Goal: Complete application form: Complete application form

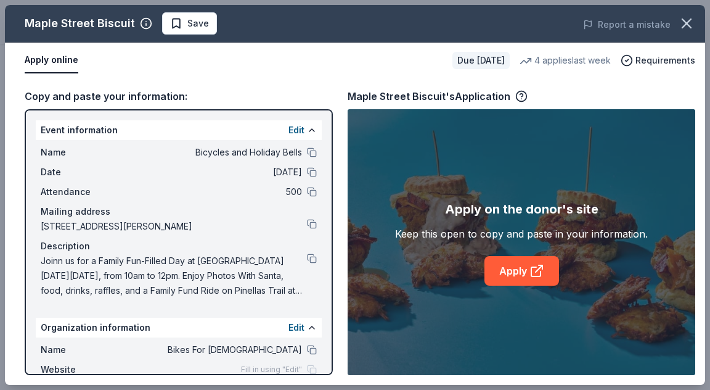
scroll to position [308, 0]
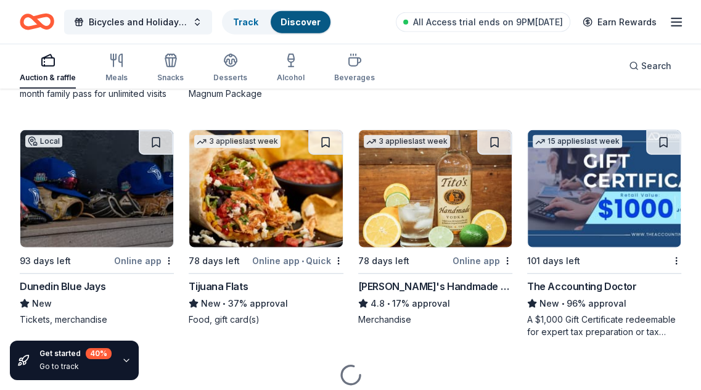
scroll to position [2203, 0]
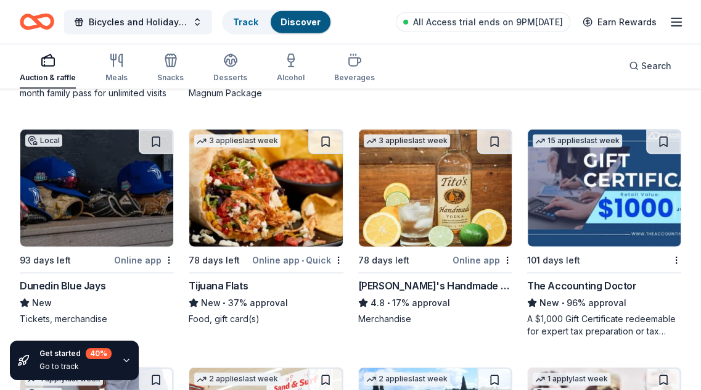
click at [97, 182] on img at bounding box center [96, 187] width 153 height 117
click at [282, 187] on img at bounding box center [265, 187] width 153 height 117
click at [562, 183] on img at bounding box center [604, 187] width 153 height 117
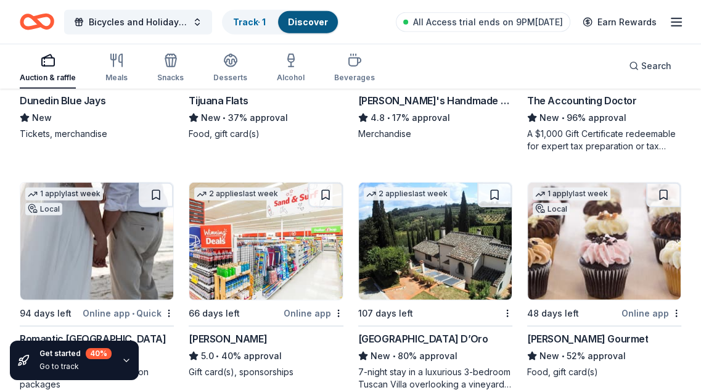
scroll to position [2450, 0]
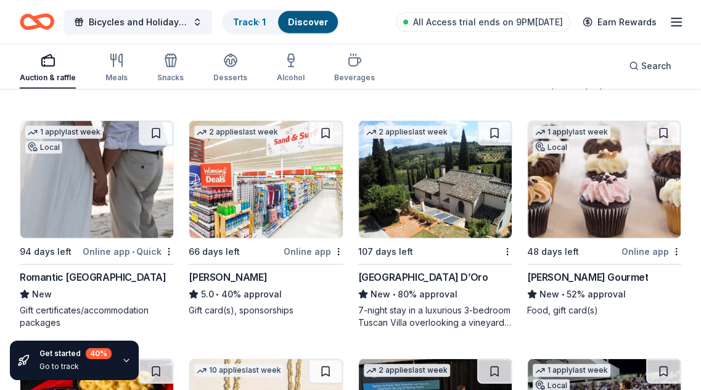
click at [89, 181] on img at bounding box center [96, 179] width 153 height 117
click at [272, 173] on img at bounding box center [265, 179] width 153 height 117
click at [448, 202] on img at bounding box center [435, 179] width 153 height 117
click at [568, 186] on img at bounding box center [604, 179] width 153 height 117
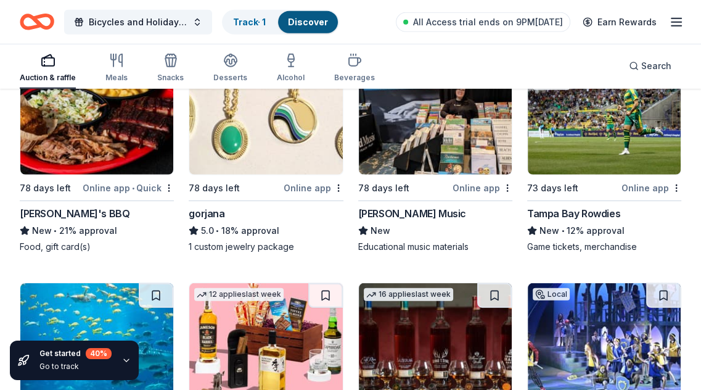
scroll to position [2689, 0]
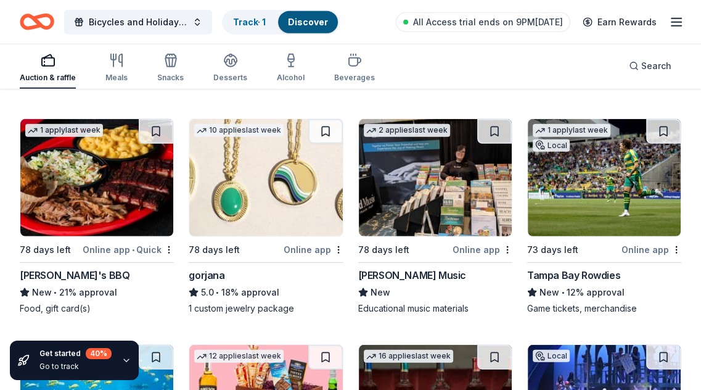
click at [89, 193] on img at bounding box center [96, 177] width 153 height 117
click at [111, 179] on img at bounding box center [96, 177] width 153 height 117
click at [272, 191] on img at bounding box center [265, 177] width 153 height 117
click at [441, 168] on img at bounding box center [435, 177] width 153 height 117
click at [560, 173] on img at bounding box center [604, 177] width 153 height 117
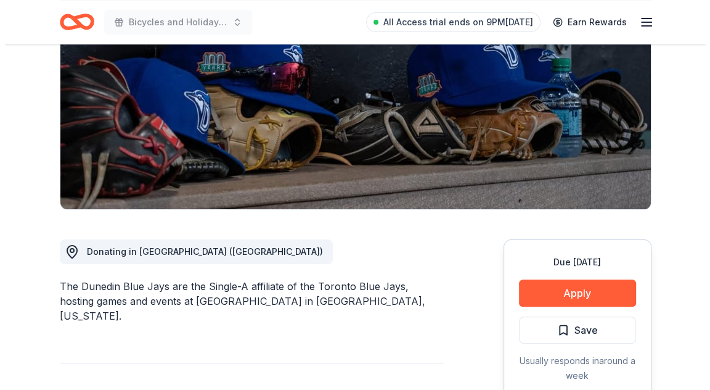
scroll to position [185, 0]
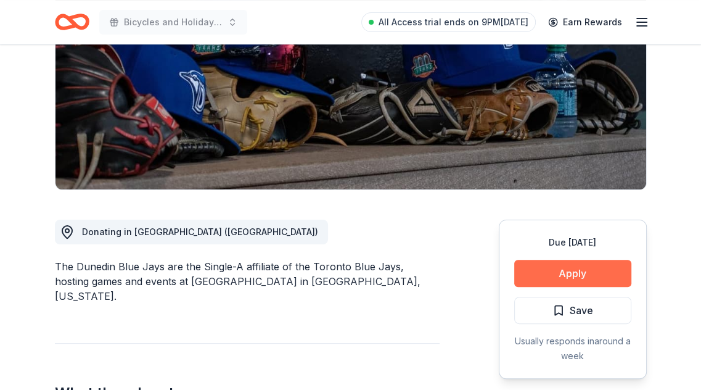
click at [549, 267] on button "Apply" at bounding box center [572, 273] width 117 height 27
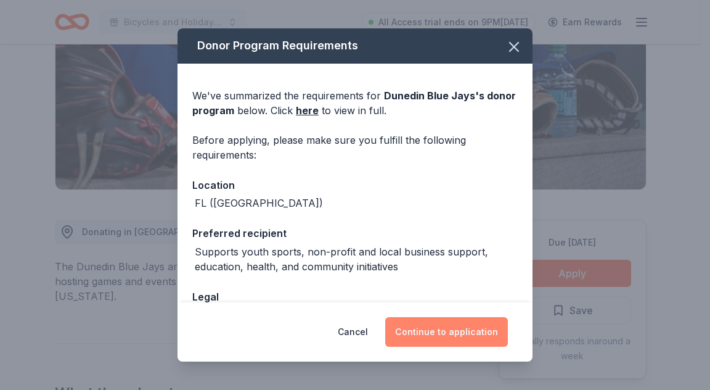
click at [432, 327] on button "Continue to application" at bounding box center [446, 332] width 123 height 30
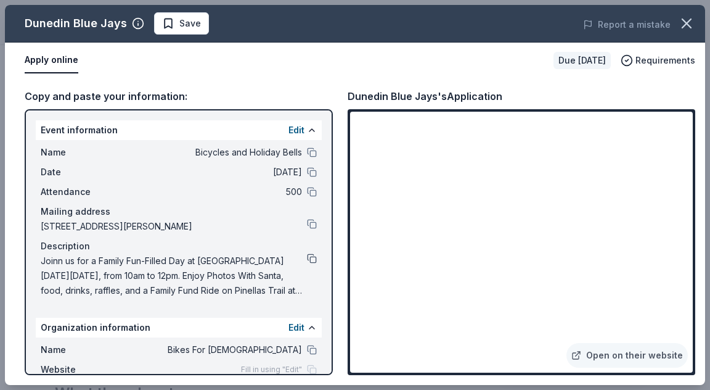
click at [307, 258] on button at bounding box center [312, 258] width 10 height 10
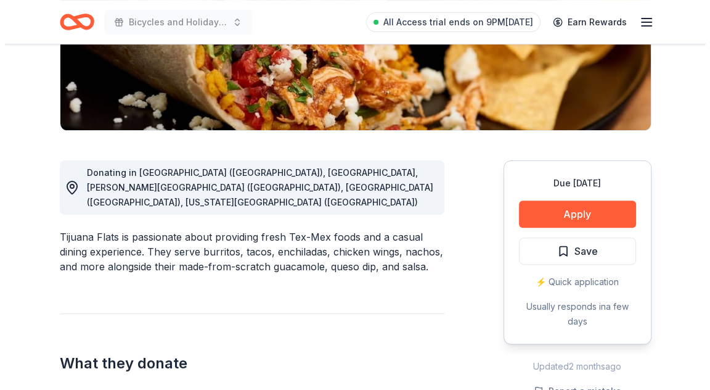
scroll to position [247, 0]
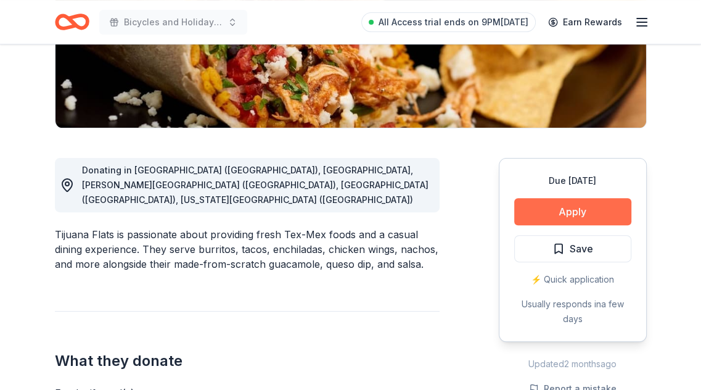
click at [551, 206] on button "Apply" at bounding box center [572, 211] width 117 height 27
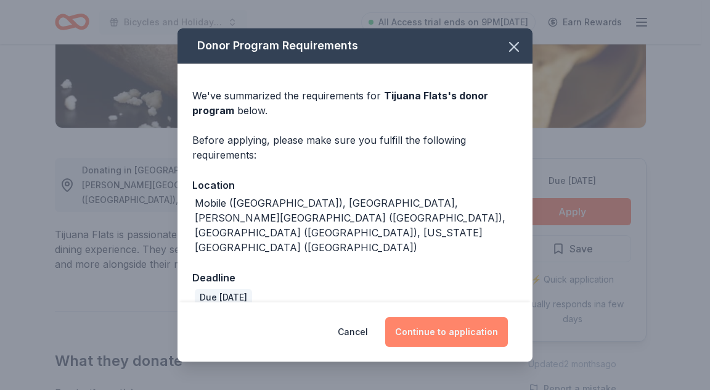
click at [436, 329] on button "Continue to application" at bounding box center [446, 332] width 123 height 30
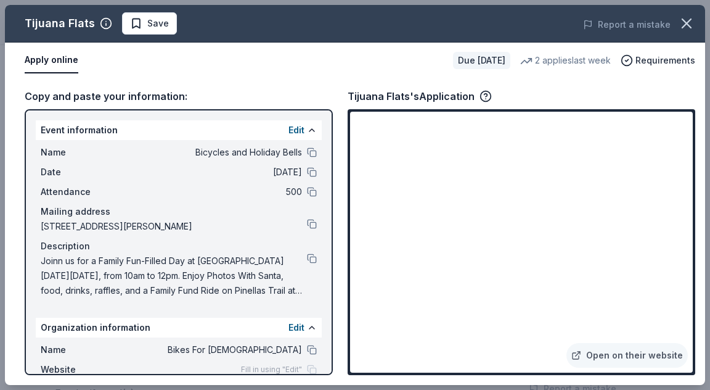
drag, startPoint x: 345, startPoint y: 97, endPoint x: 406, endPoint y: 99, distance: 61.1
click at [406, 99] on div "Copy and paste your information: Event information Edit Name Bicycles and Holid…" at bounding box center [355, 231] width 700 height 306
drag, startPoint x: 348, startPoint y: 94, endPoint x: 506, endPoint y: 89, distance: 157.9
click at [478, 94] on div "Tijuana Flats's Application" at bounding box center [420, 96] width 144 height 16
click at [307, 254] on button at bounding box center [312, 258] width 10 height 10
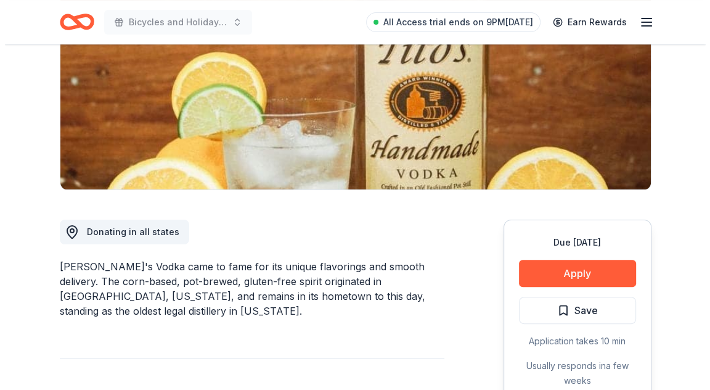
scroll to position [247, 0]
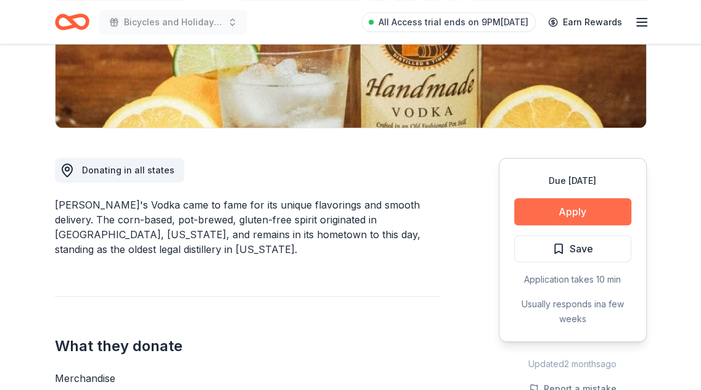
click at [575, 208] on button "Apply" at bounding box center [572, 211] width 117 height 27
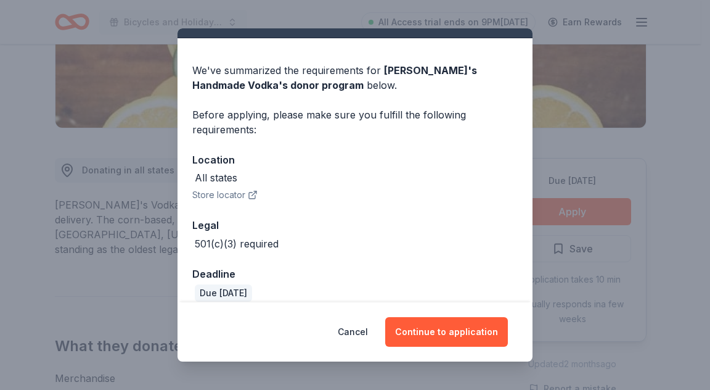
scroll to position [39, 0]
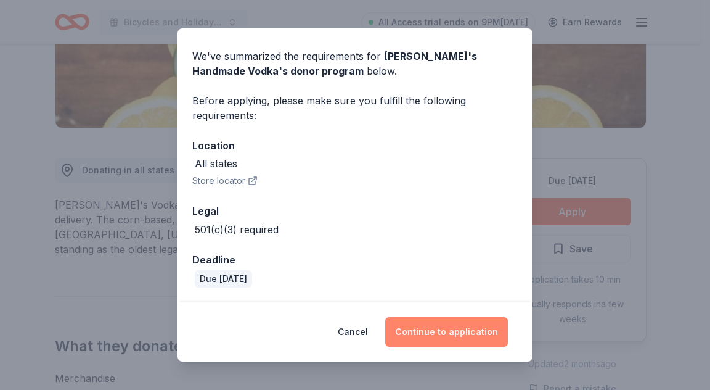
click at [450, 326] on button "Continue to application" at bounding box center [446, 332] width 123 height 30
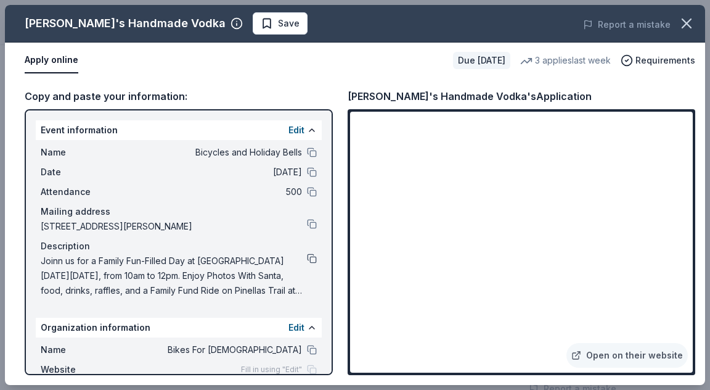
click at [307, 256] on button at bounding box center [312, 258] width 10 height 10
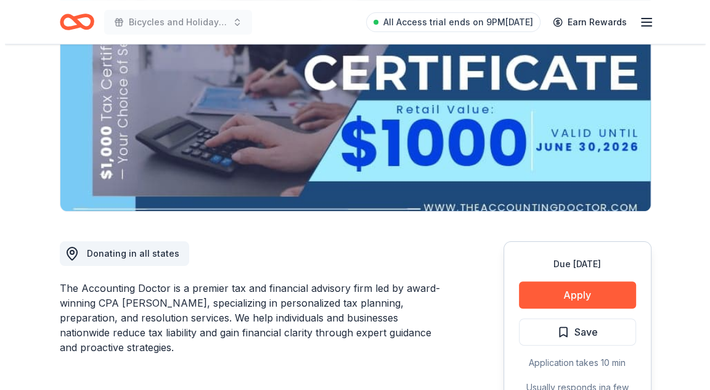
scroll to position [185, 0]
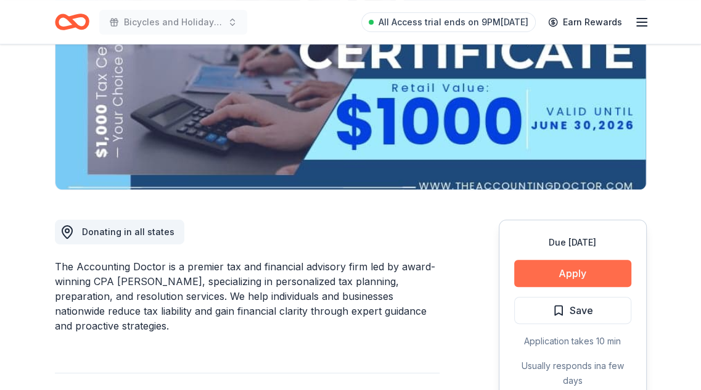
click at [549, 273] on button "Apply" at bounding box center [572, 273] width 117 height 27
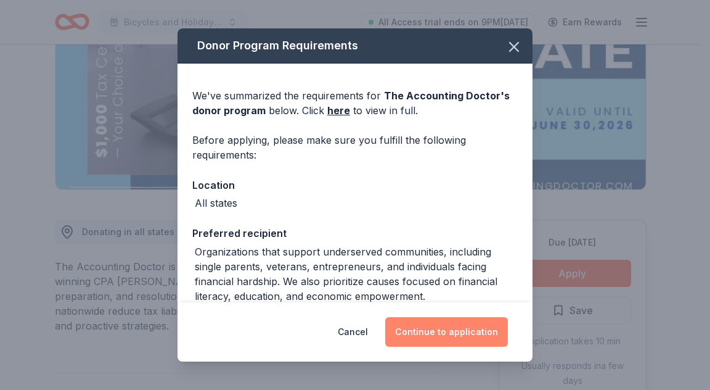
click at [457, 328] on button "Continue to application" at bounding box center [446, 332] width 123 height 30
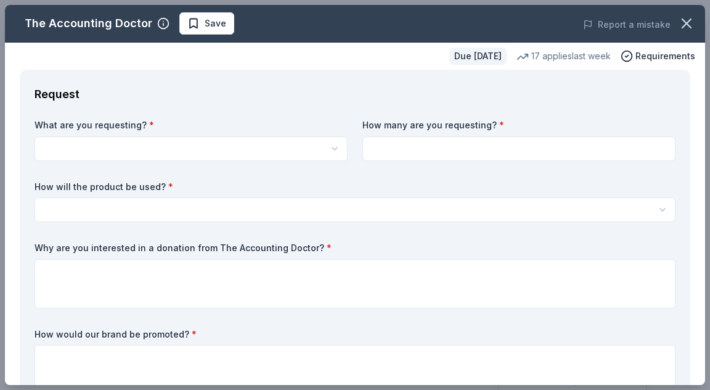
click at [274, 151] on html "Bicycles and Holiday Bells All Access trial ends on 9PM, 8/25 Earn Rewards Due …" at bounding box center [355, 10] width 710 height 390
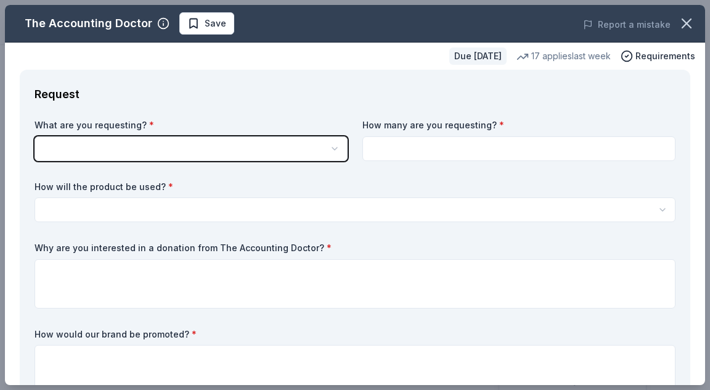
scroll to position [0, 0]
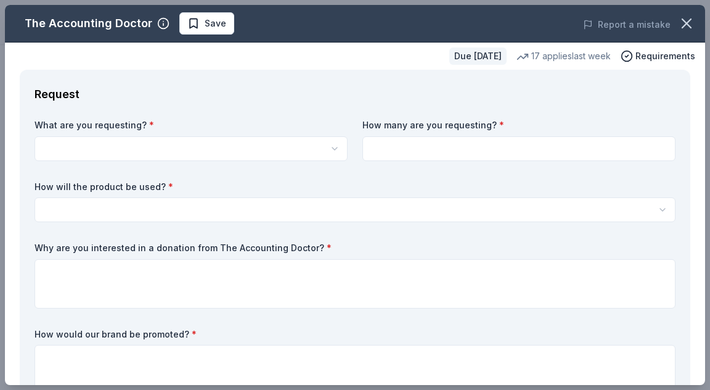
click at [290, 148] on html "Bicycles and Holiday Bells Save Apply Due in 101 days Share The Accounting Doct…" at bounding box center [355, 195] width 710 height 390
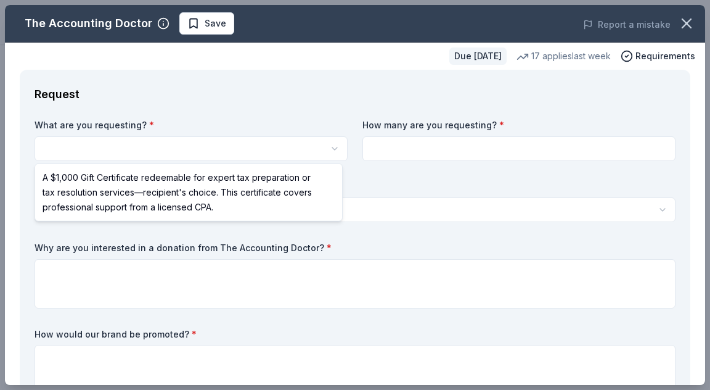
select select "A $1,000 Gift Certificate redeemable for expert tax preparation or tax resoluti…"
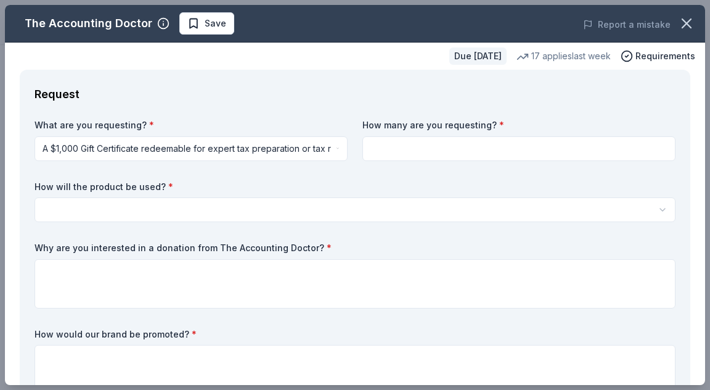
click at [429, 150] on input at bounding box center [519, 148] width 313 height 25
type input "1"
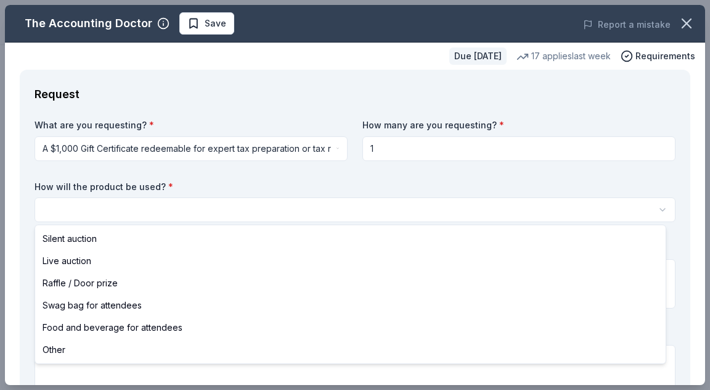
click at [293, 213] on html "Bicycles and Holiday Bells Save Apply Due in 101 days Share The Accounting Doct…" at bounding box center [355, 195] width 710 height 390
select select "raffleDoorPrize"
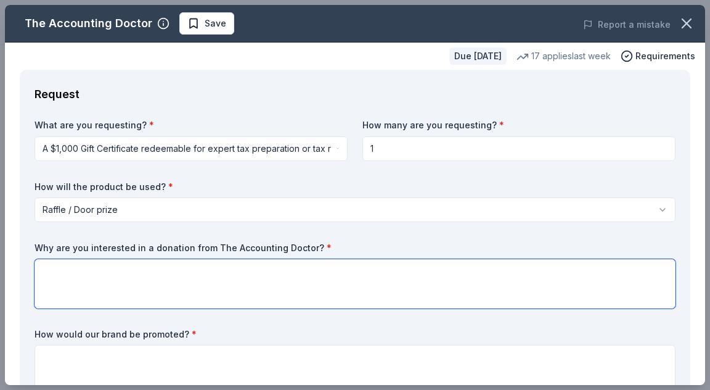
click at [279, 273] on textarea at bounding box center [355, 283] width 641 height 49
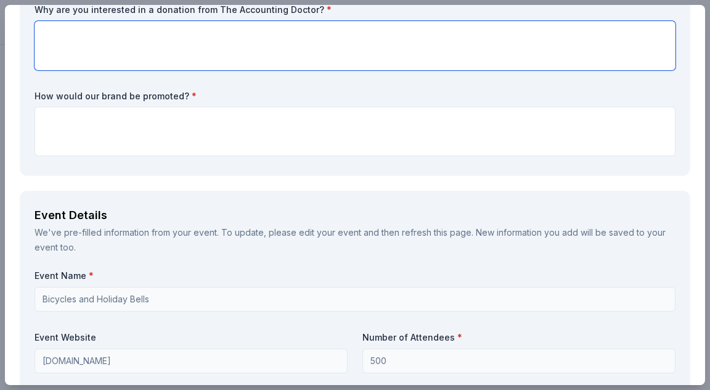
scroll to position [185, 0]
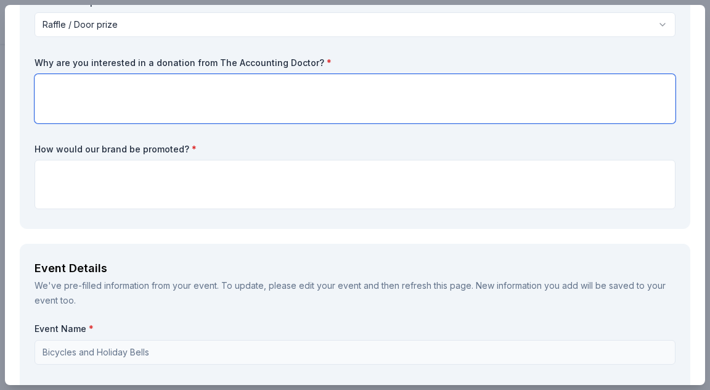
click at [150, 87] on textarea at bounding box center [355, 98] width 641 height 49
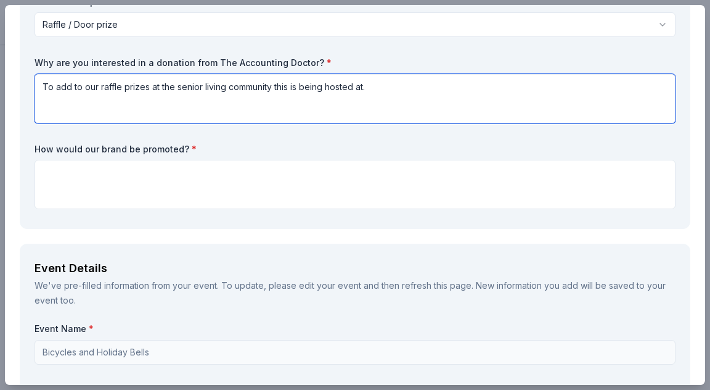
type textarea "To add to our raffle prizes at the senior living community this is being hosted…"
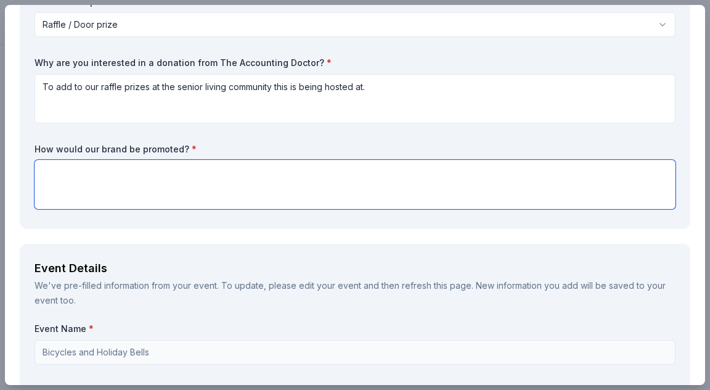
click at [153, 187] on textarea at bounding box center [355, 184] width 641 height 49
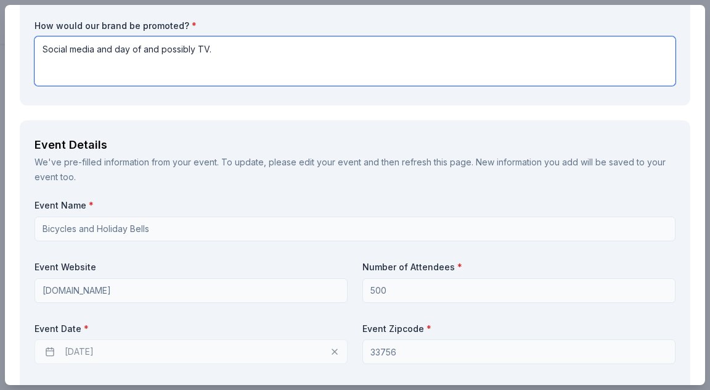
scroll to position [370, 0]
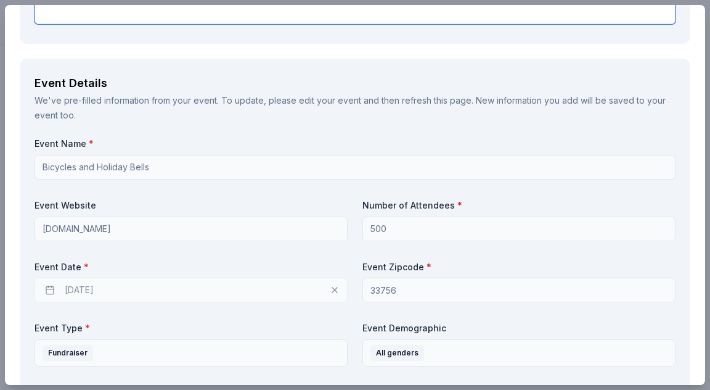
type textarea "Social media and day of and possibly TV."
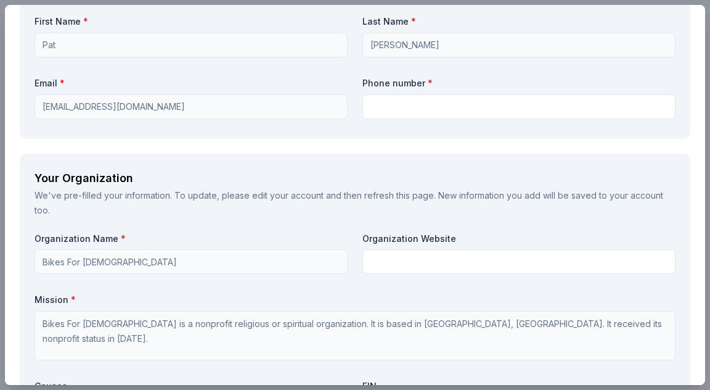
scroll to position [863, 0]
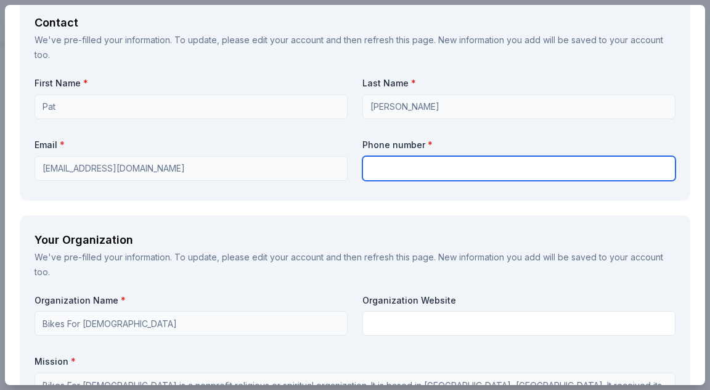
click at [396, 171] on input "text" at bounding box center [519, 168] width 313 height 25
type input "8132937488"
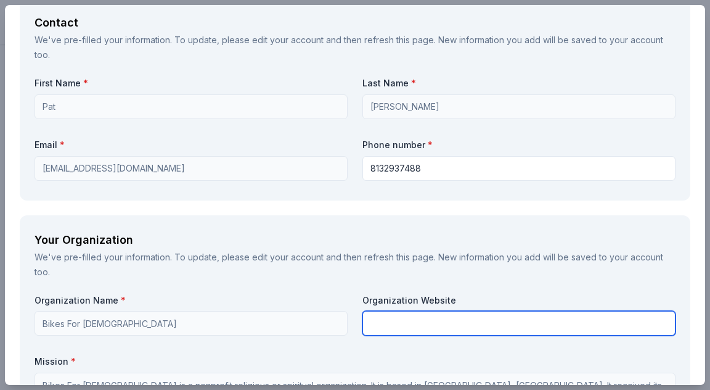
type input "Bikes For [DEMOGRAPHIC_DATA]"
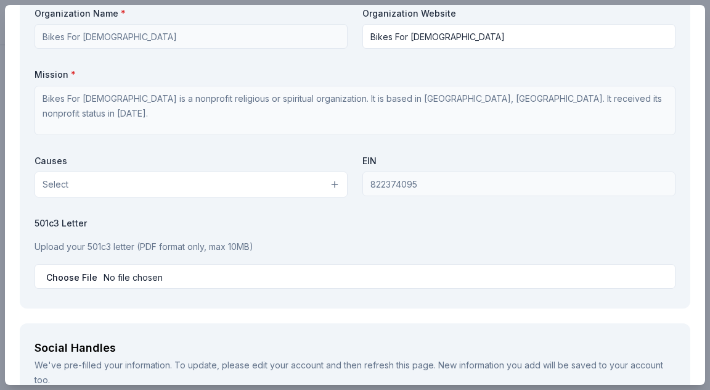
scroll to position [1171, 0]
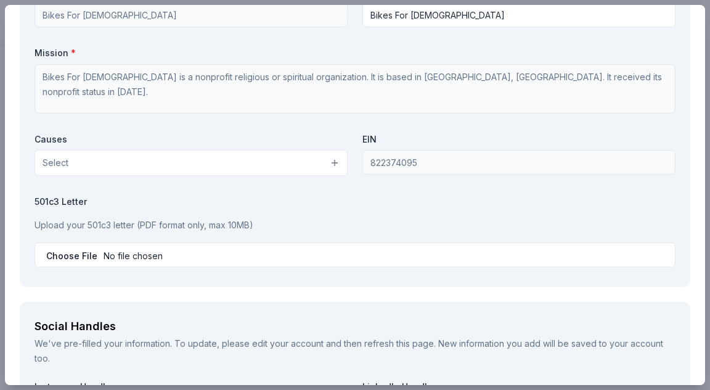
click at [329, 163] on button "Select" at bounding box center [191, 163] width 313 height 26
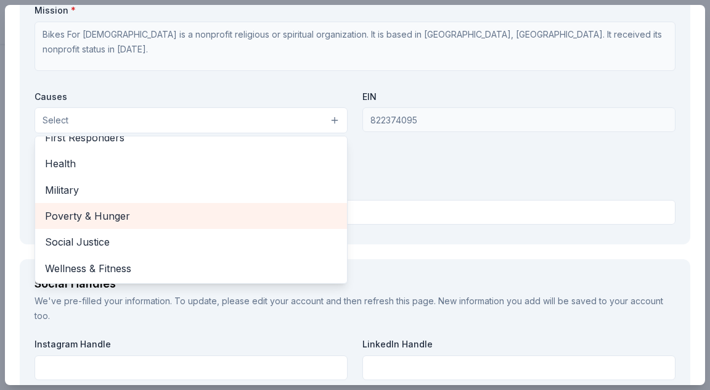
scroll to position [1233, 0]
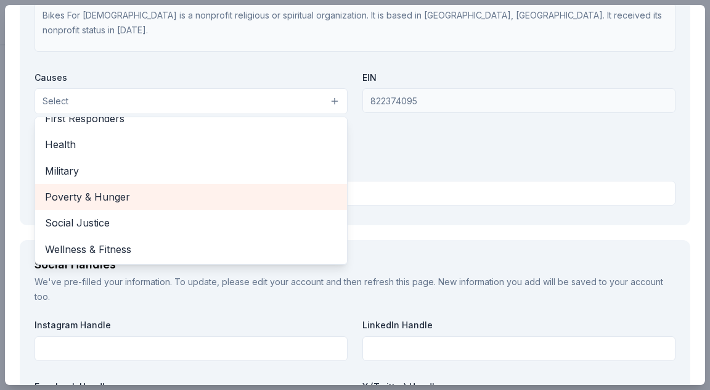
click at [163, 197] on span "Poverty & Hunger" at bounding box center [191, 197] width 292 height 16
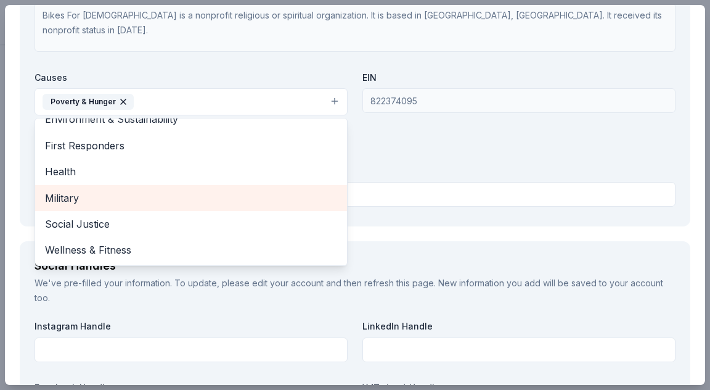
scroll to position [146, 0]
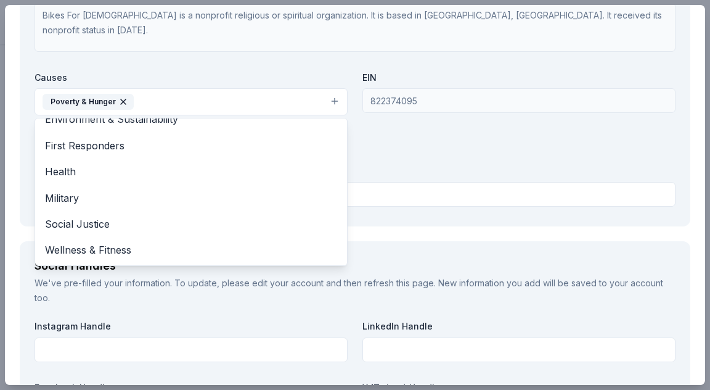
click at [429, 168] on div "Organization Name * Bikes For Christ Organization Website Bikes For Christ Miss…" at bounding box center [355, 67] width 641 height 287
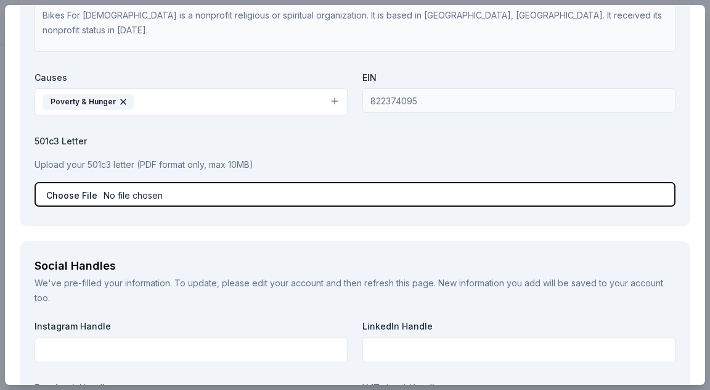
click at [371, 198] on input "file" at bounding box center [355, 194] width 641 height 25
click at [71, 195] on input "file" at bounding box center [355, 194] width 641 height 25
type input "C:\fakepath\IRS tax exempt letter.pdf"
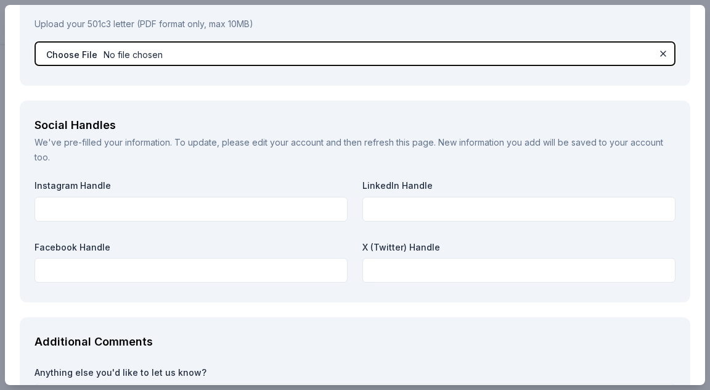
scroll to position [1418, 0]
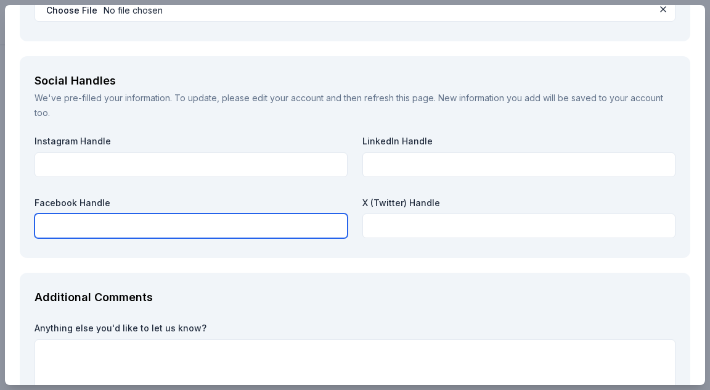
click at [268, 230] on input "text" at bounding box center [191, 225] width 313 height 25
type input "Bicycles4Christ"
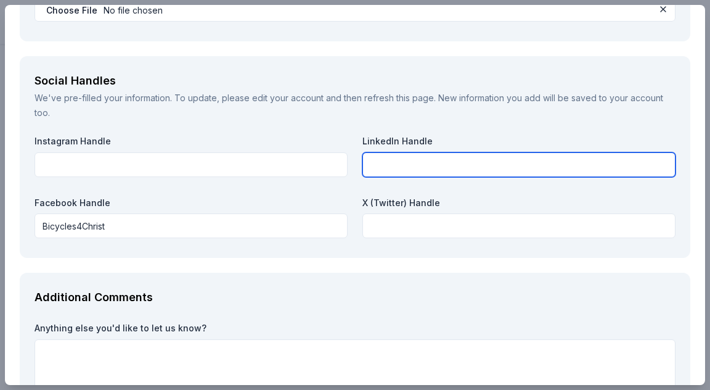
click at [451, 163] on input "text" at bounding box center [519, 164] width 313 height 25
click at [369, 168] on input "text" at bounding box center [519, 164] width 313 height 25
type input "bikes-for-christ-inc"
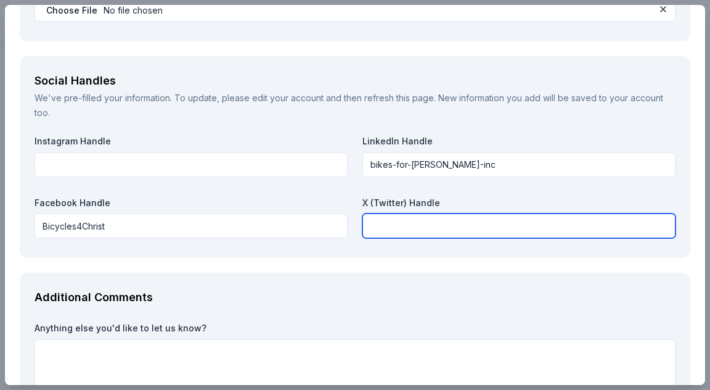
click at [399, 230] on input "text" at bounding box center [519, 225] width 313 height 25
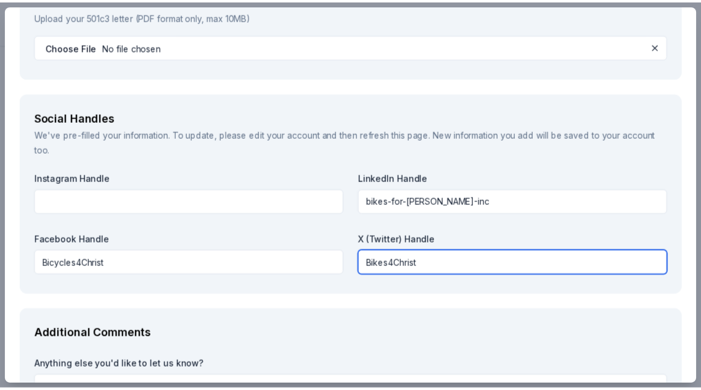
scroll to position [1504, 0]
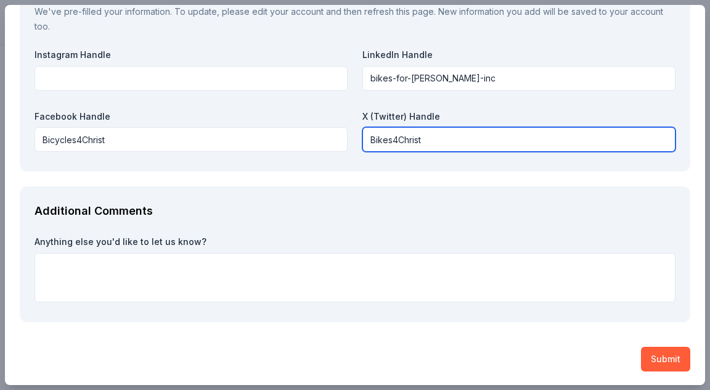
type input "Bikes4Christ"
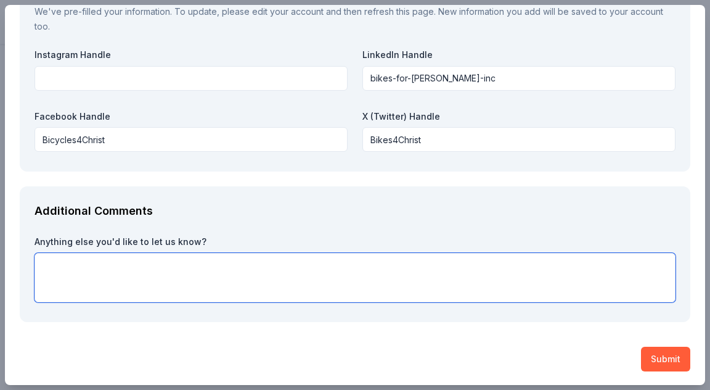
paste textarea "Bikes For Christ is the premier provider of transportation to organizations tha…"
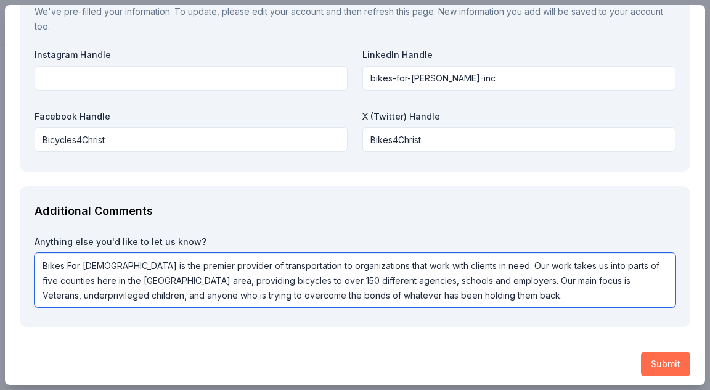
type textarea "Bikes For Christ is the premier provider of transportation to organizations tha…"
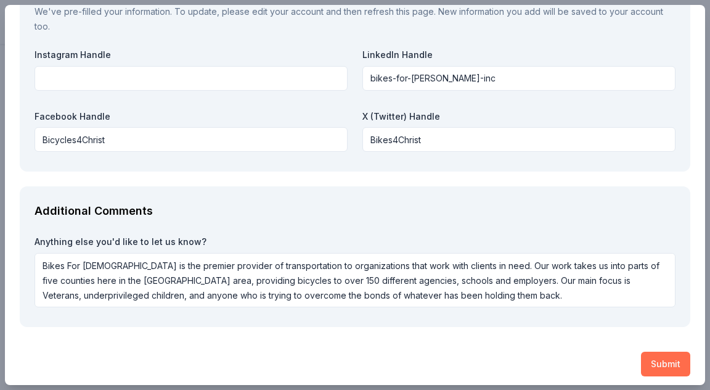
click at [650, 361] on button "Submit" at bounding box center [665, 363] width 49 height 25
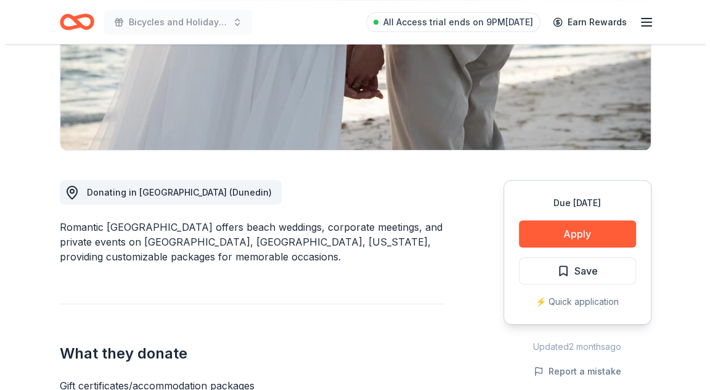
scroll to position [247, 0]
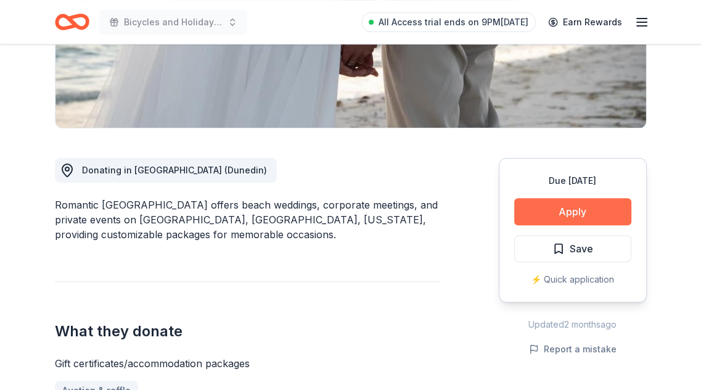
click at [559, 212] on button "Apply" at bounding box center [572, 211] width 117 height 27
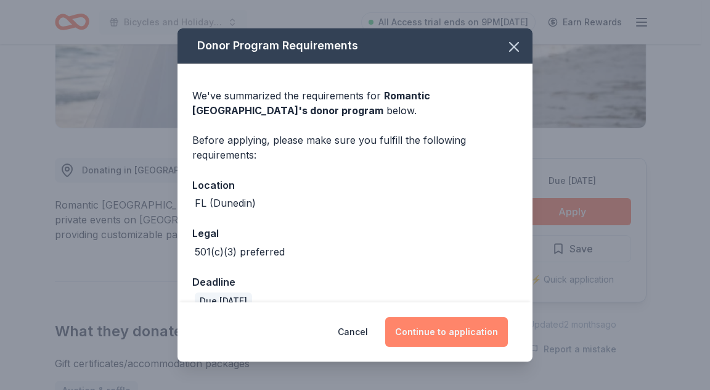
click at [420, 329] on button "Continue to application" at bounding box center [446, 332] width 123 height 30
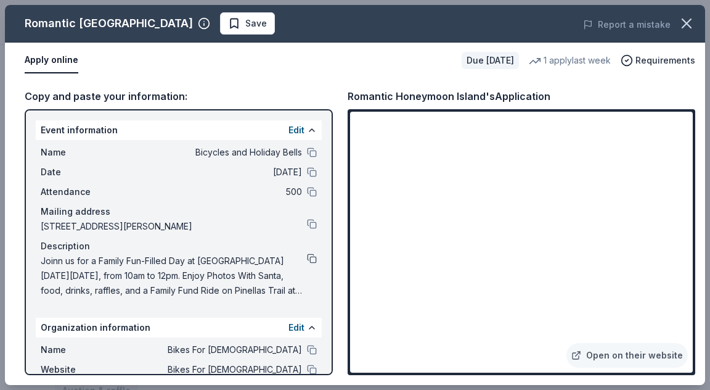
click at [307, 261] on button at bounding box center [312, 258] width 10 height 10
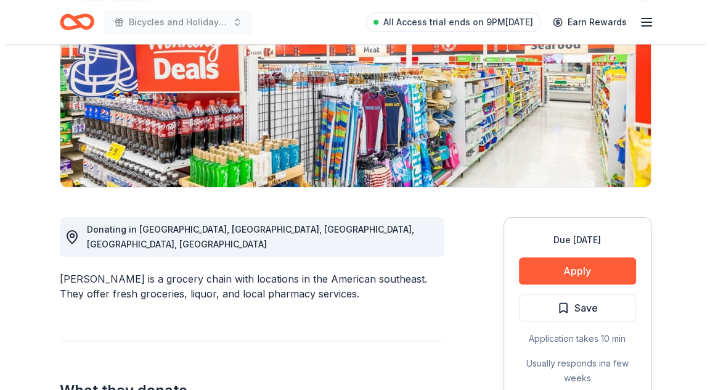
scroll to position [247, 0]
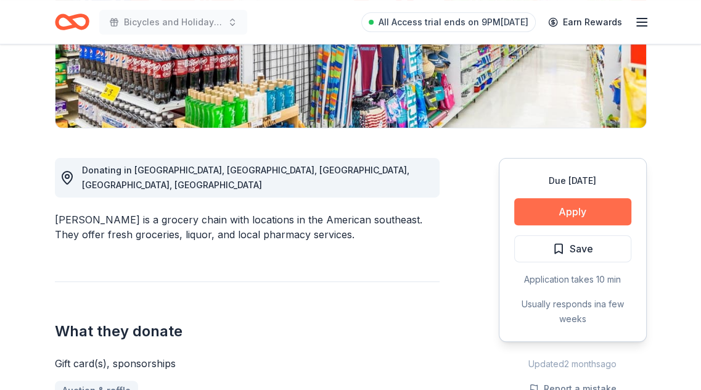
click at [553, 208] on button "Apply" at bounding box center [572, 211] width 117 height 27
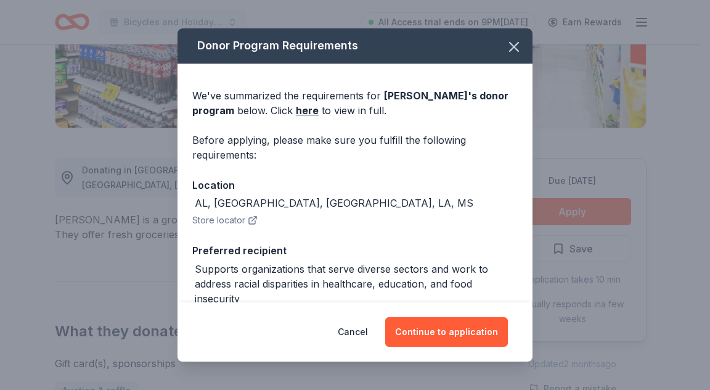
click at [457, 315] on div "Cancel Continue to application" at bounding box center [355, 331] width 355 height 59
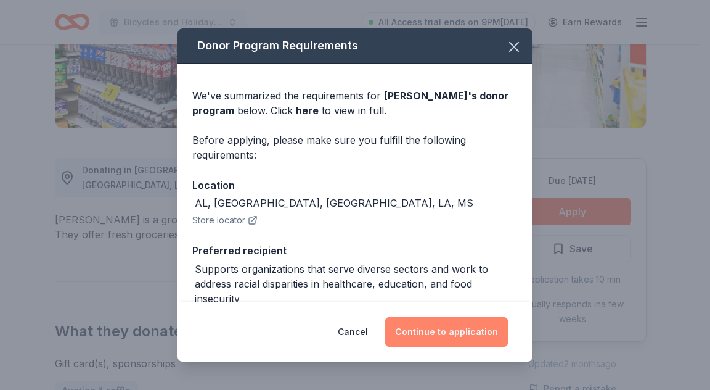
click at [461, 332] on button "Continue to application" at bounding box center [446, 332] width 123 height 30
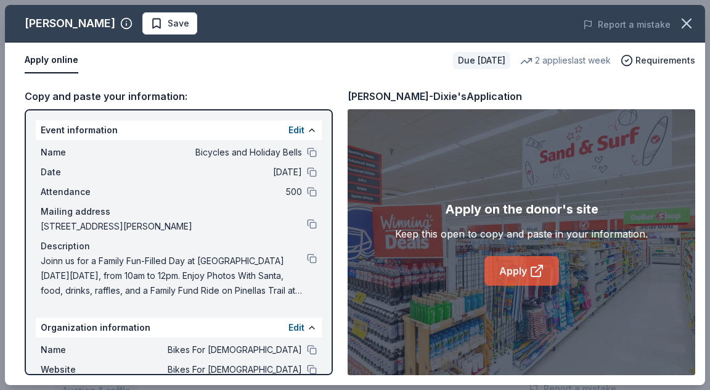
click at [519, 271] on link "Apply" at bounding box center [522, 271] width 75 height 30
click at [307, 262] on button at bounding box center [312, 258] width 10 height 10
click at [307, 259] on button at bounding box center [312, 258] width 10 height 10
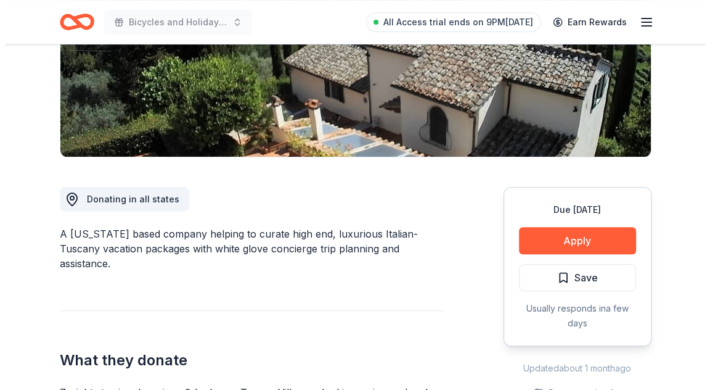
scroll to position [247, 0]
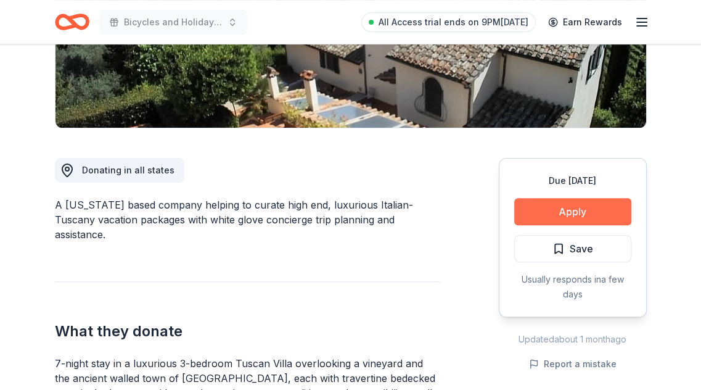
click at [573, 205] on button "Apply" at bounding box center [572, 211] width 117 height 27
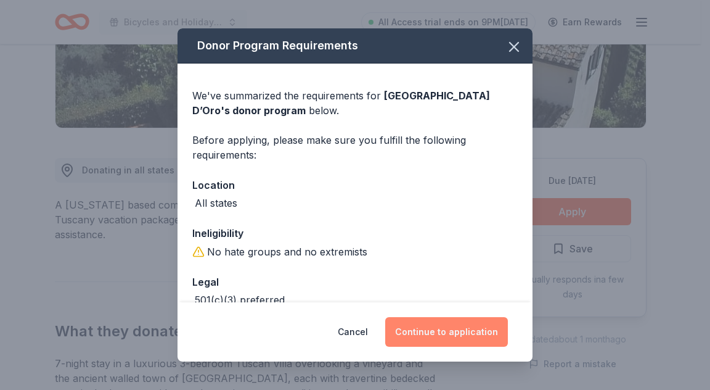
click at [439, 333] on button "Continue to application" at bounding box center [446, 332] width 123 height 30
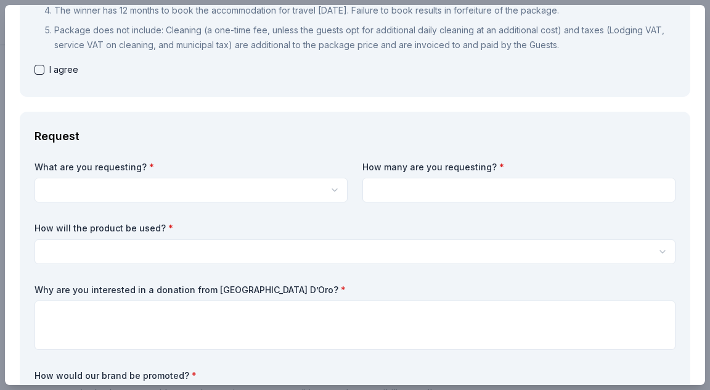
click at [42, 70] on button "button" at bounding box center [40, 70] width 10 height 10
checkbox input "true"
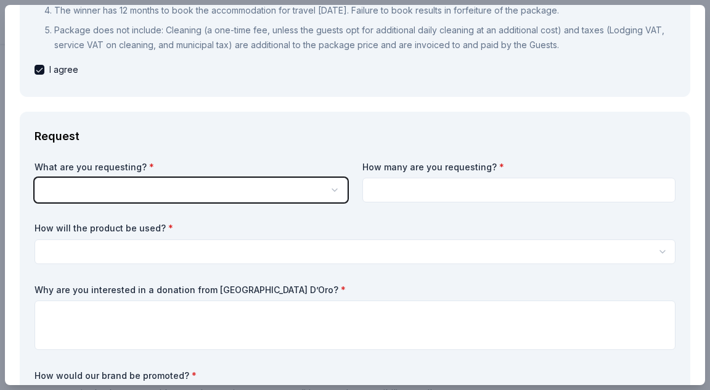
scroll to position [0, 0]
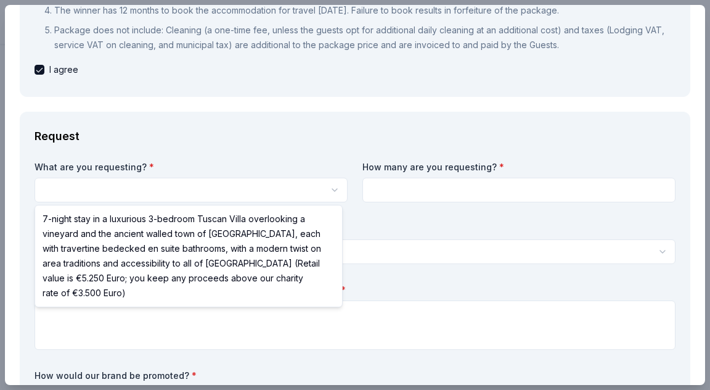
click at [342, 191] on html "Bicycles and Holiday Bells Save Apply Due in 107 days Share Villa Sogni D’Oro N…" at bounding box center [355, 195] width 710 height 390
select select "7-night stay in a luxurious 3-bedroom Tuscan Villa overlooking a vineyard and t…"
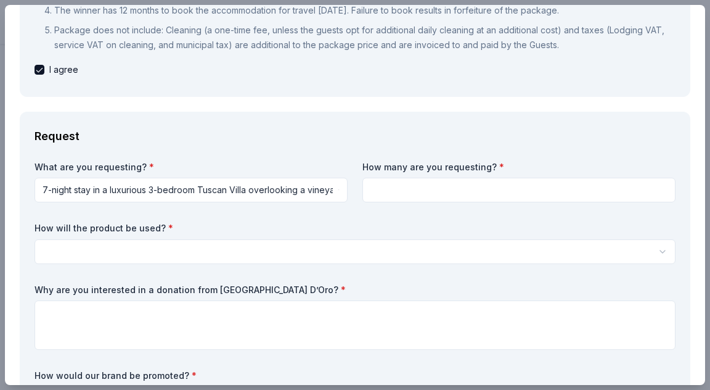
click at [407, 182] on input at bounding box center [519, 190] width 313 height 25
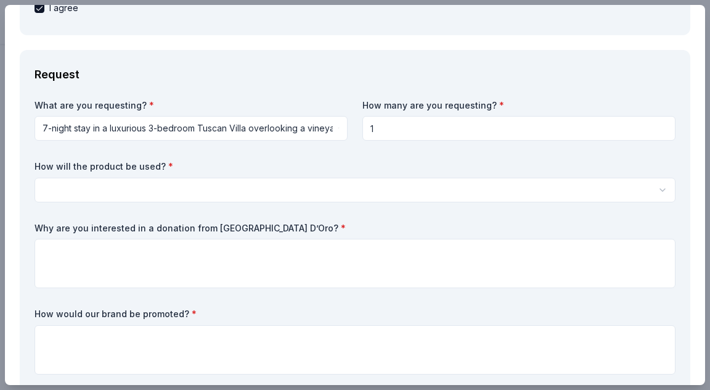
scroll to position [432, 0]
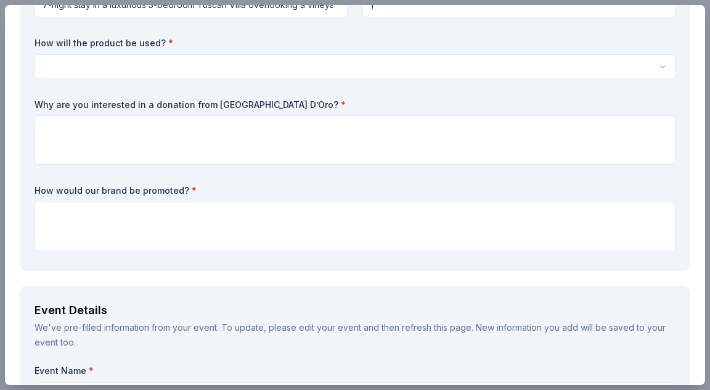
type input "1"
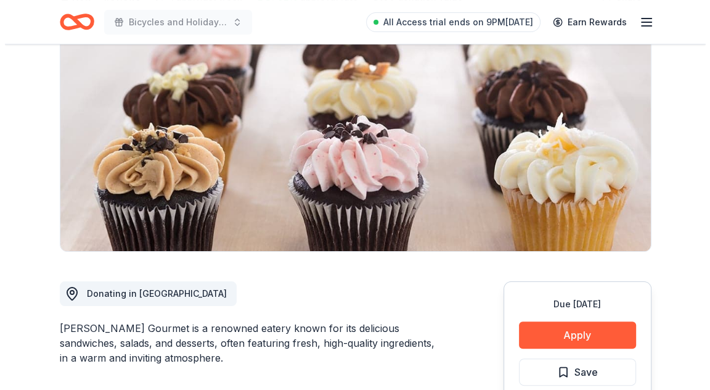
scroll to position [247, 0]
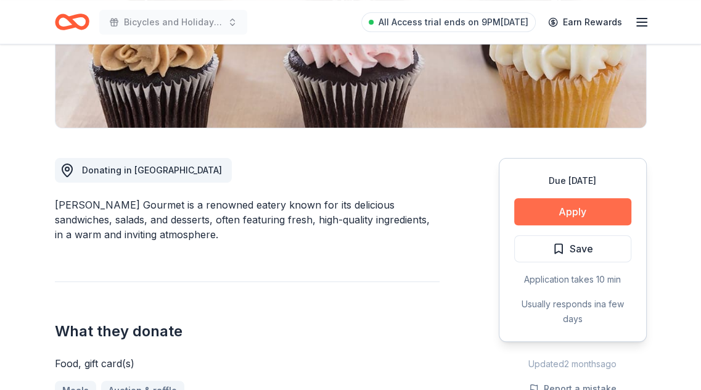
click at [557, 213] on button "Apply" at bounding box center [572, 211] width 117 height 27
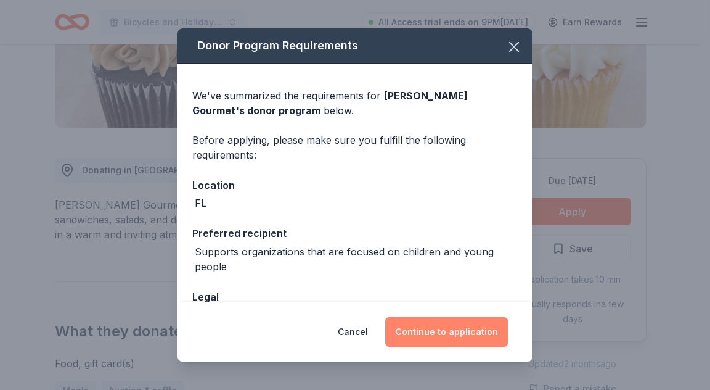
click at [439, 322] on button "Continue to application" at bounding box center [446, 332] width 123 height 30
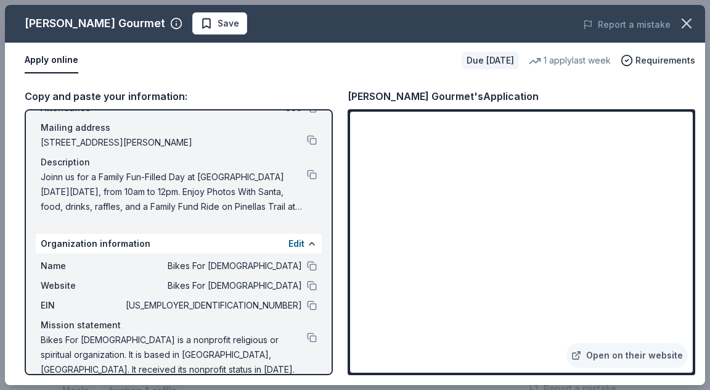
scroll to position [87, 0]
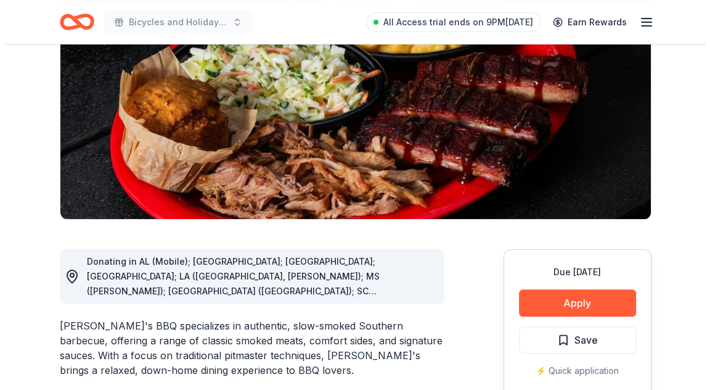
scroll to position [185, 0]
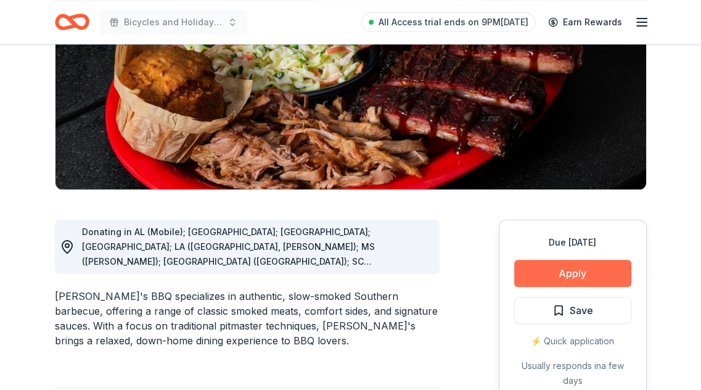
click at [578, 261] on button "Apply" at bounding box center [572, 273] width 117 height 27
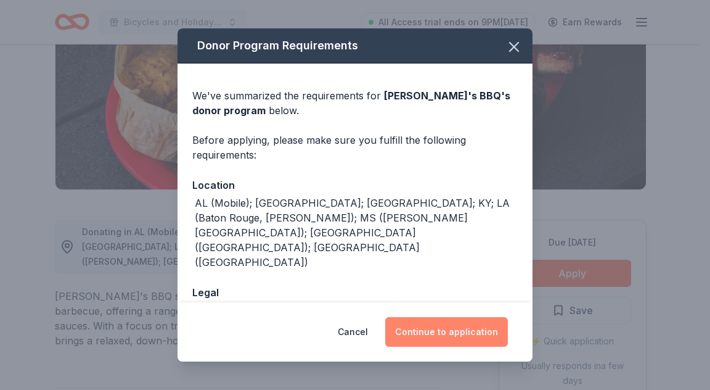
click at [491, 331] on button "Continue to application" at bounding box center [446, 332] width 123 height 30
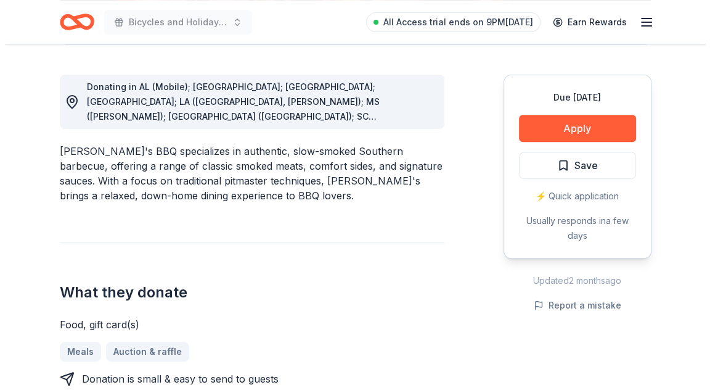
scroll to position [308, 0]
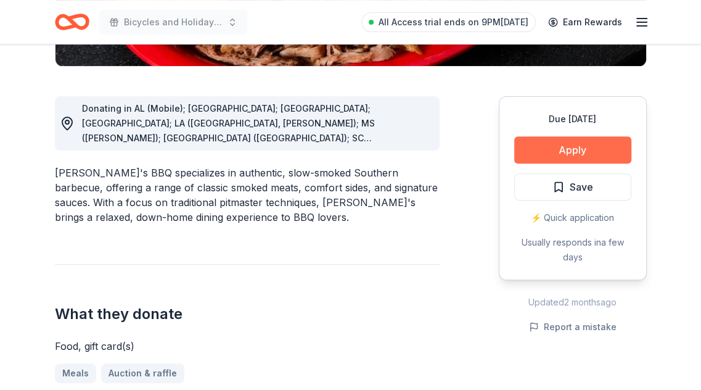
click at [557, 146] on button "Apply" at bounding box center [572, 149] width 117 height 27
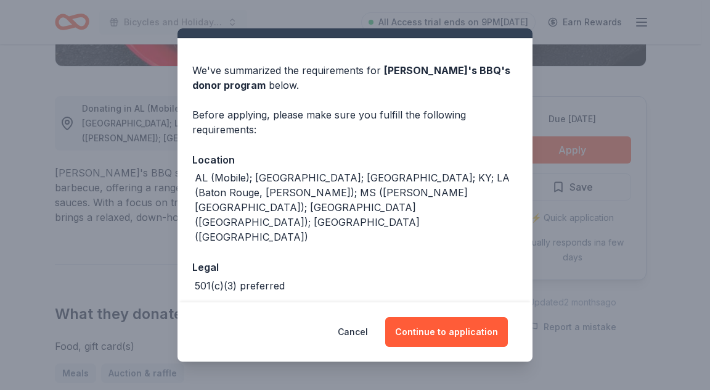
scroll to position [37, 0]
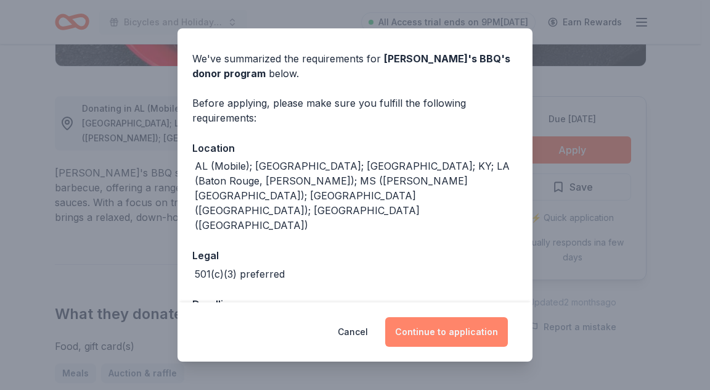
click at [427, 336] on button "Continue to application" at bounding box center [446, 332] width 123 height 30
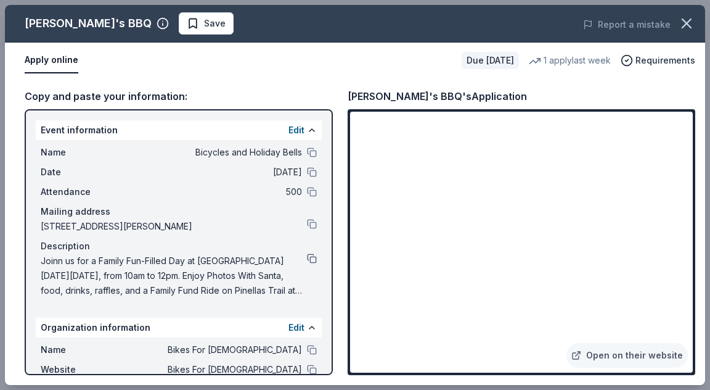
click at [307, 256] on button at bounding box center [312, 258] width 10 height 10
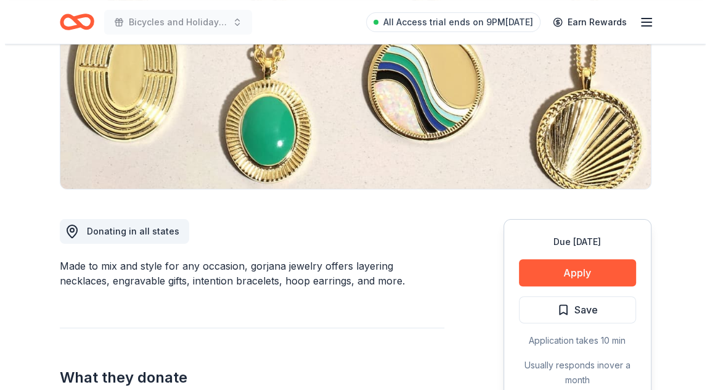
scroll to position [247, 0]
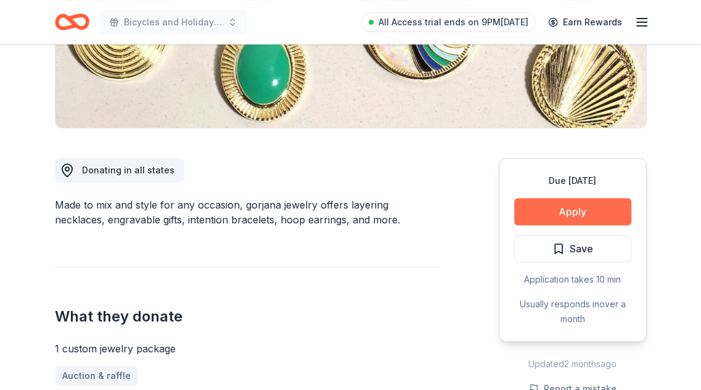
click at [552, 215] on button "Apply" at bounding box center [572, 211] width 117 height 27
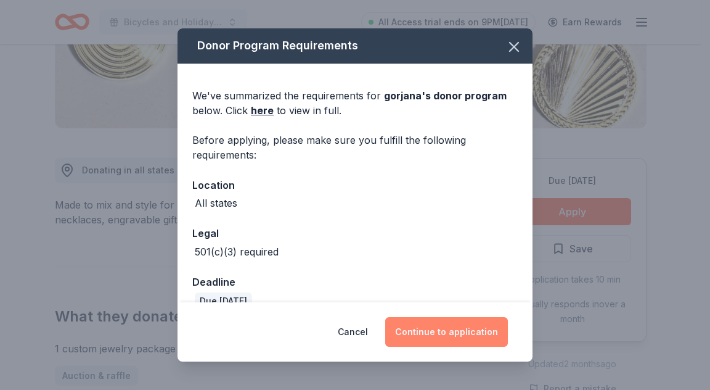
click at [453, 329] on button "Continue to application" at bounding box center [446, 332] width 123 height 30
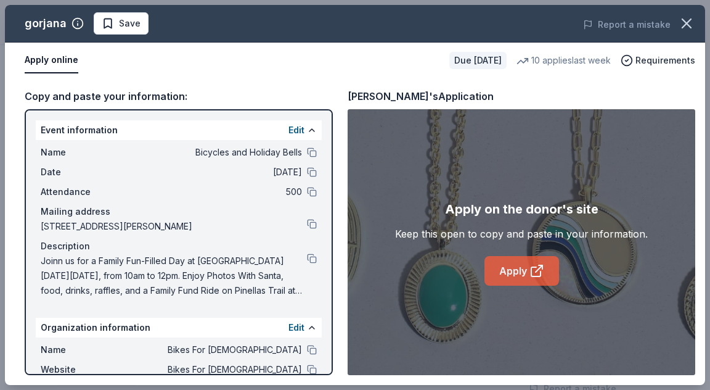
click at [535, 268] on icon at bounding box center [537, 270] width 15 height 15
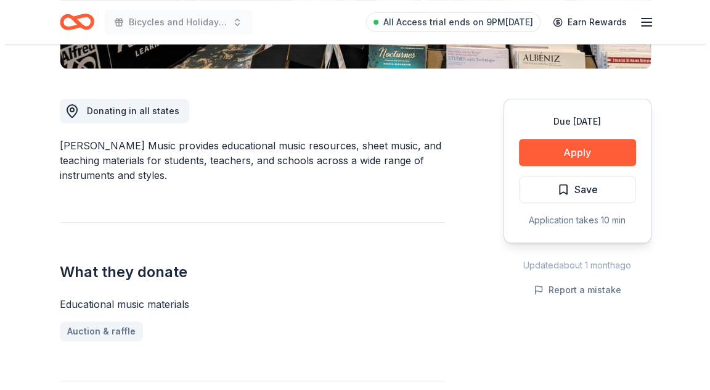
scroll to position [308, 0]
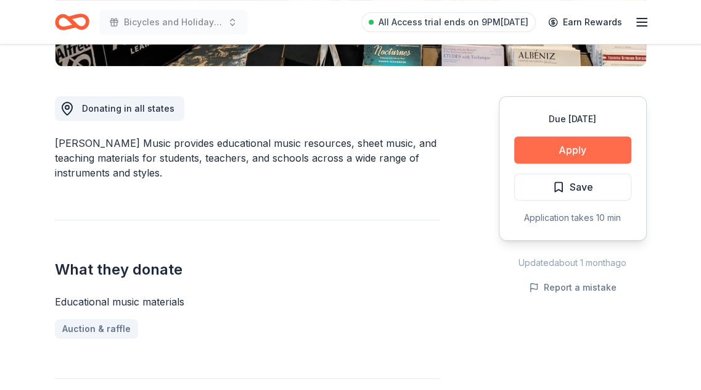
click at [545, 151] on button "Apply" at bounding box center [572, 149] width 117 height 27
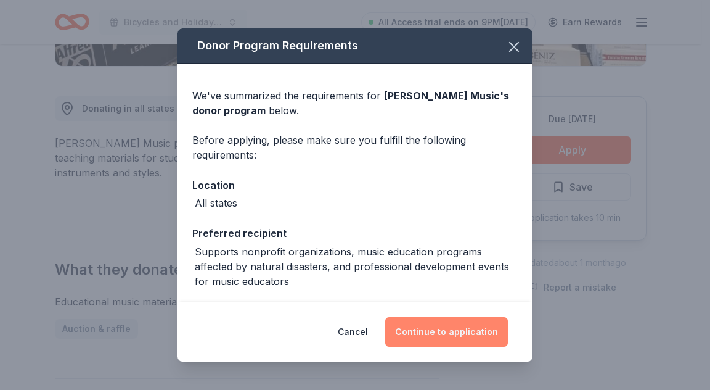
click at [437, 334] on button "Continue to application" at bounding box center [446, 332] width 123 height 30
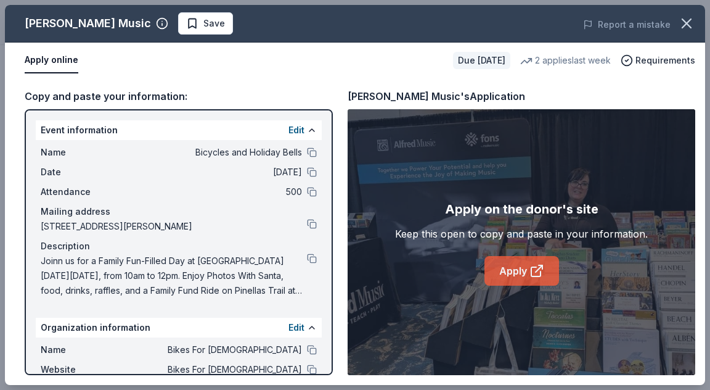
click at [551, 258] on link "Apply" at bounding box center [522, 271] width 75 height 30
click at [307, 258] on button at bounding box center [312, 258] width 10 height 10
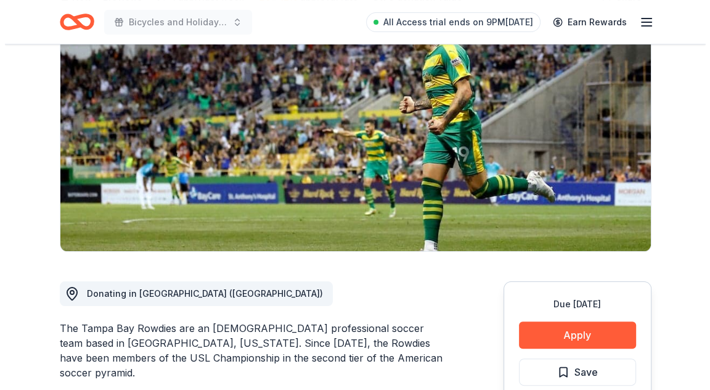
scroll to position [185, 0]
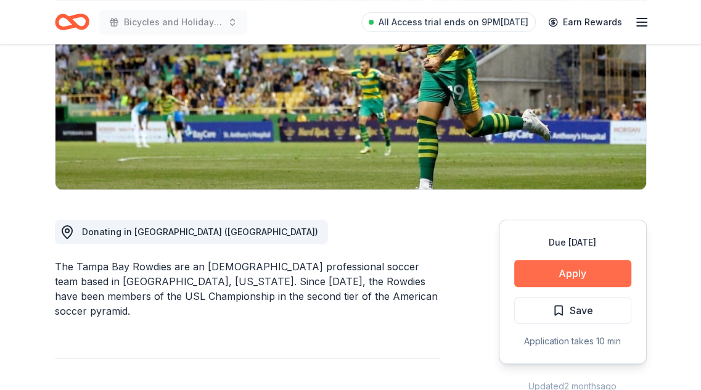
click at [573, 284] on button "Apply" at bounding box center [572, 273] width 117 height 27
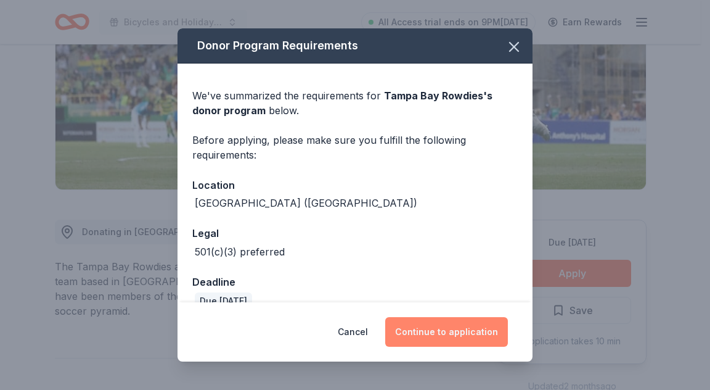
click at [463, 334] on button "Continue to application" at bounding box center [446, 332] width 123 height 30
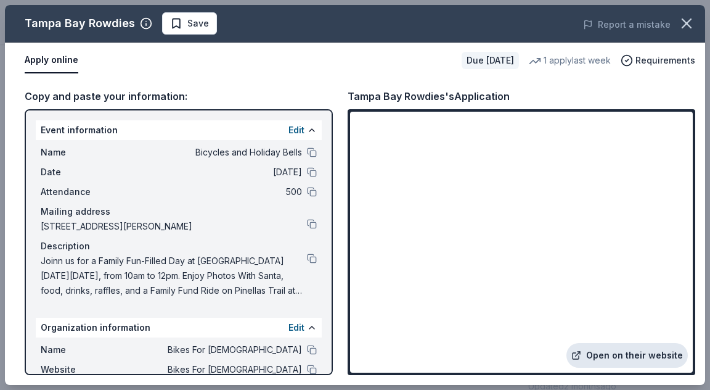
click at [619, 353] on link "Open on their website" at bounding box center [627, 355] width 121 height 25
click at [307, 257] on button at bounding box center [312, 258] width 10 height 10
